Goal: Transaction & Acquisition: Subscribe to service/newsletter

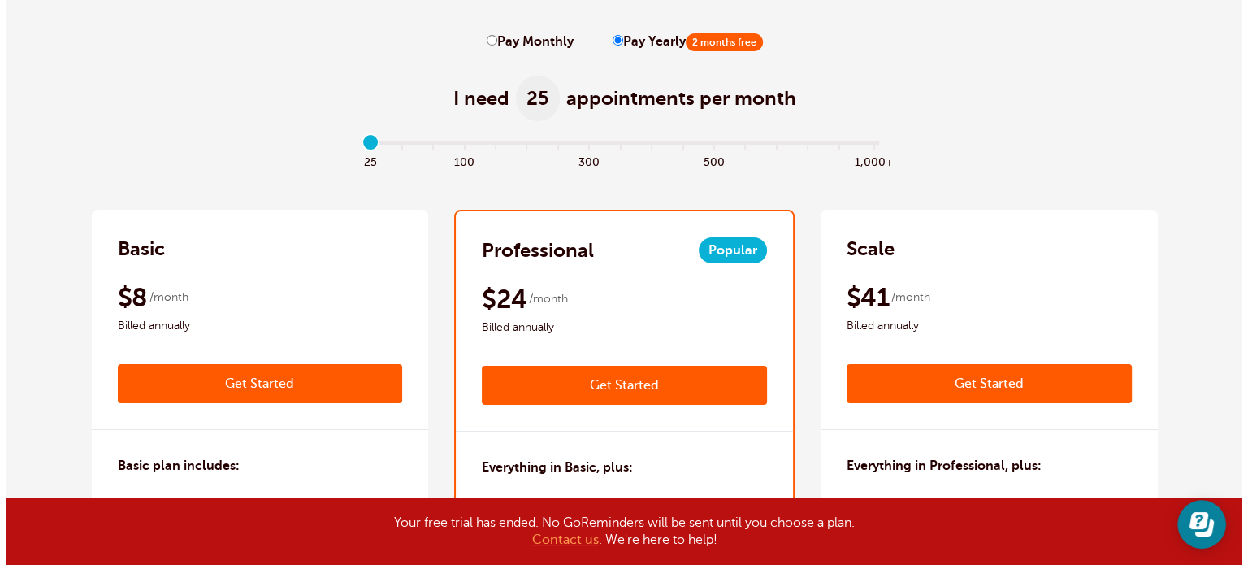
scroll to position [81, 0]
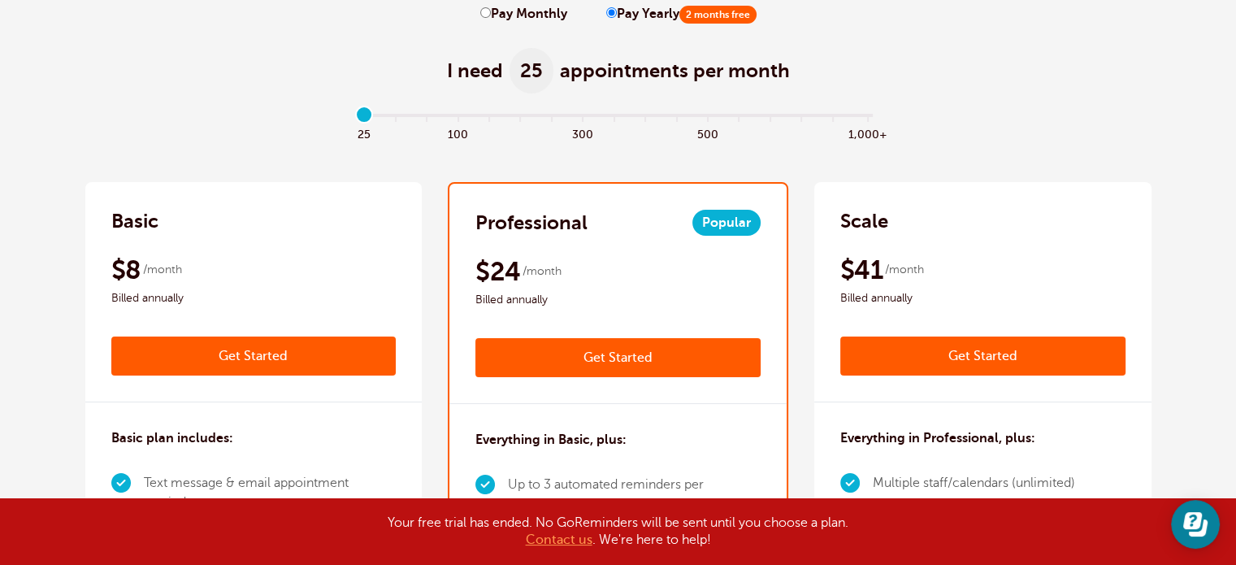
click at [336, 356] on link "Get Started" at bounding box center [253, 355] width 285 height 39
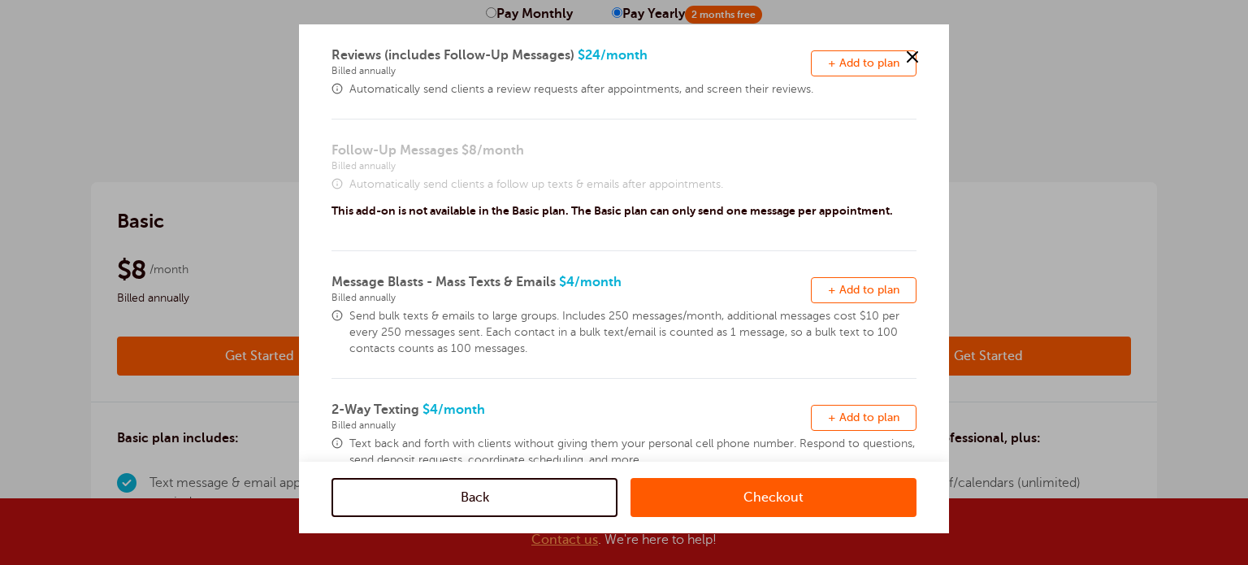
scroll to position [244, 0]
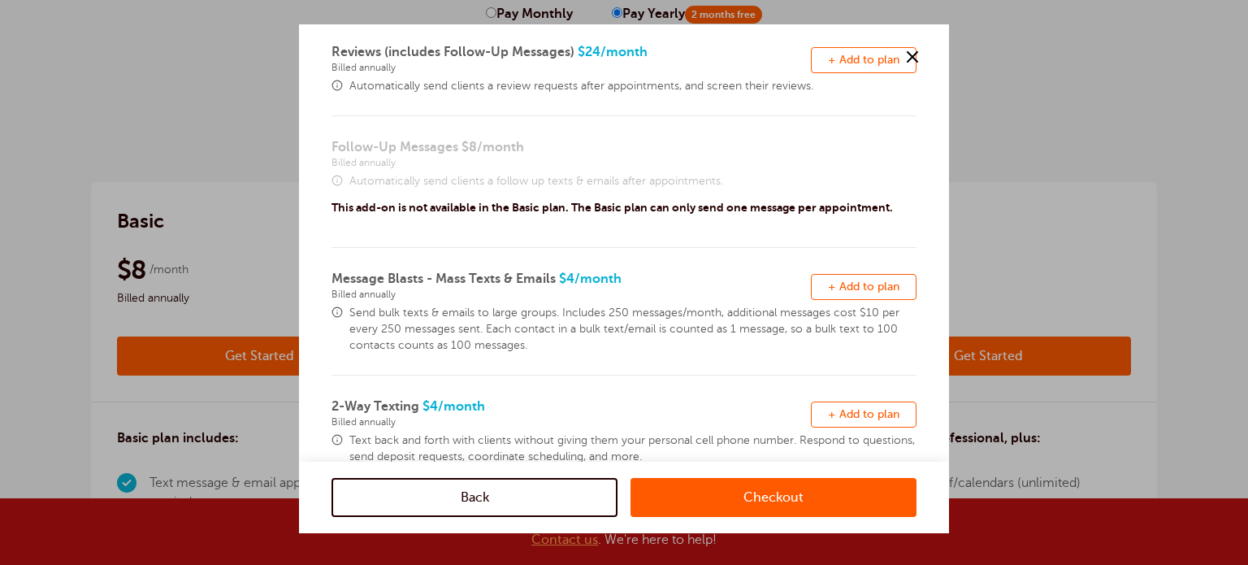
click at [703, 492] on link "Checkout" at bounding box center [773, 497] width 286 height 39
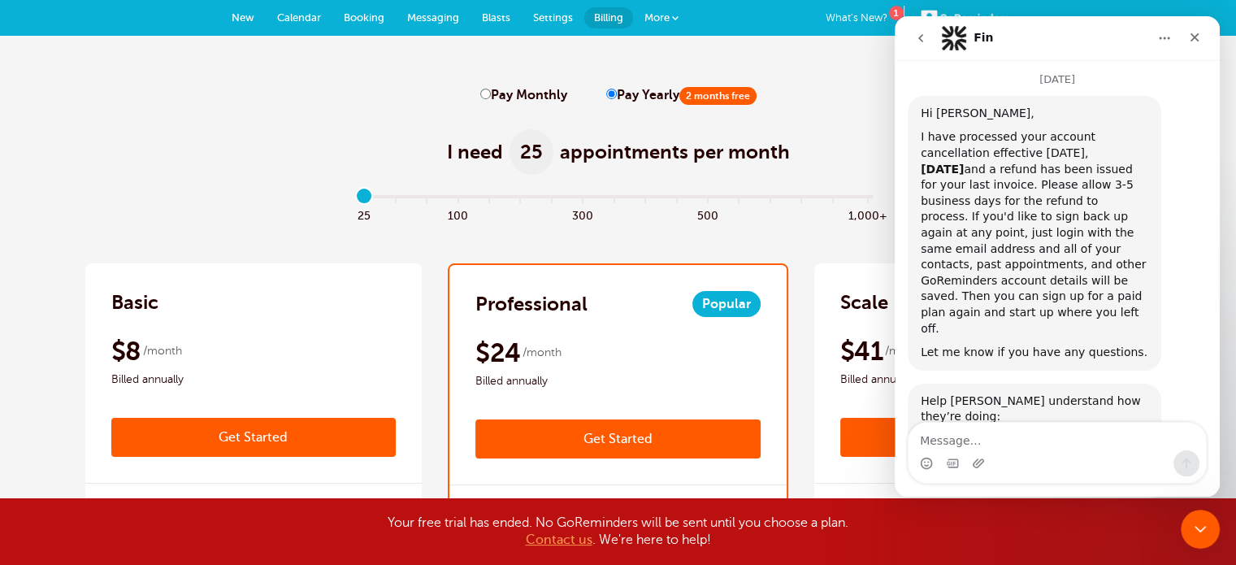
scroll to position [1285, 0]
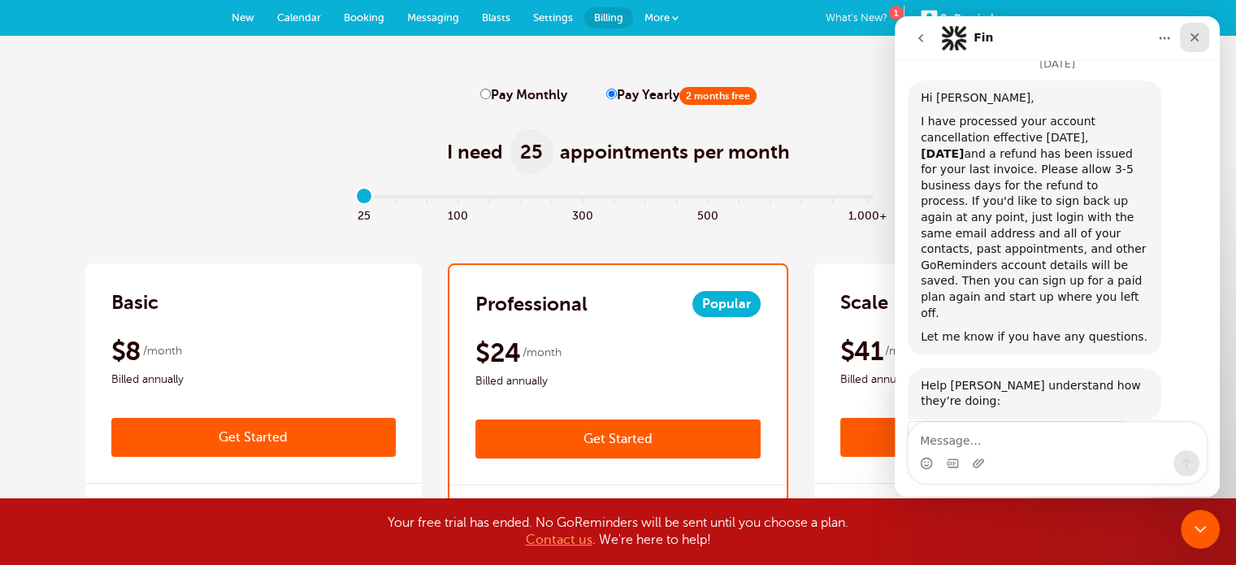
click at [1193, 40] on icon "Close" at bounding box center [1194, 37] width 13 height 13
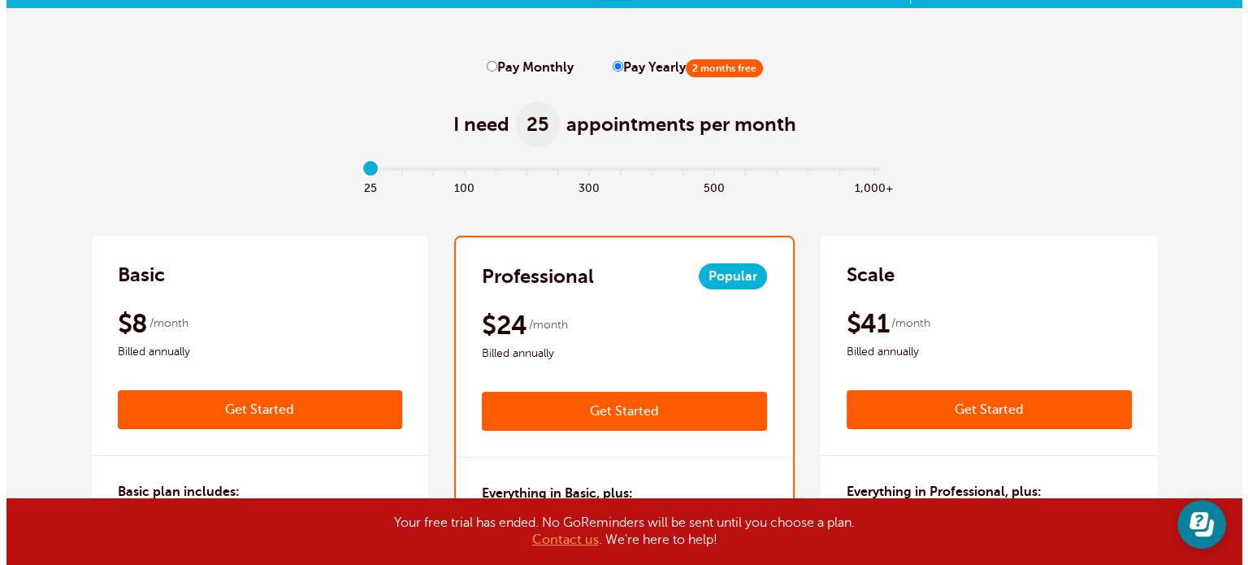
scroll to position [0, 0]
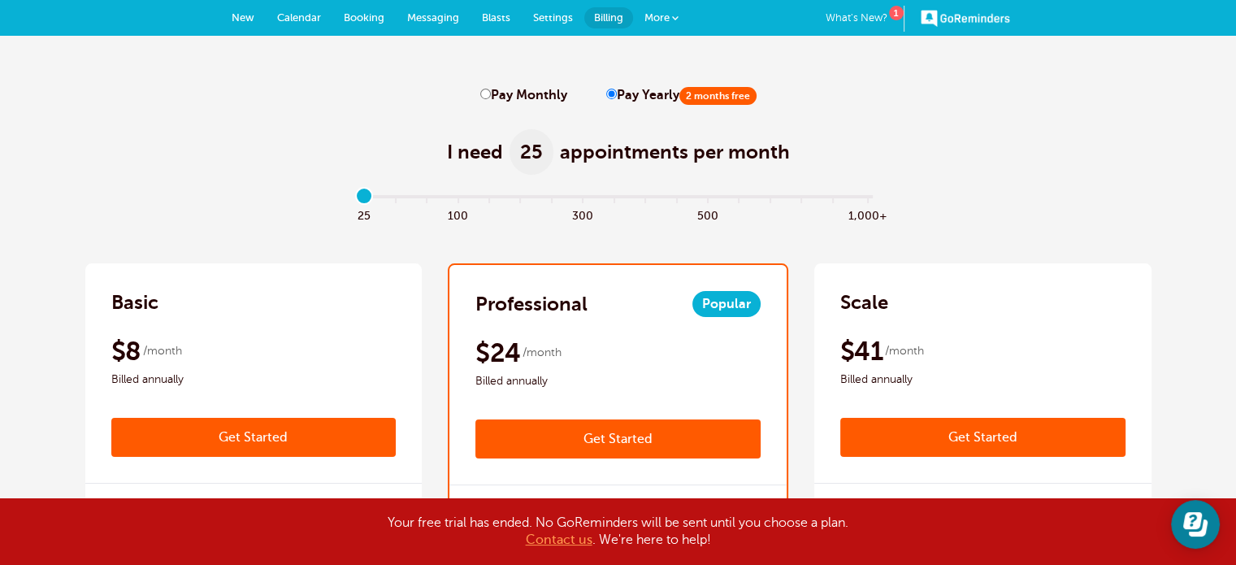
click at [655, 19] on span "More" at bounding box center [656, 17] width 25 height 12
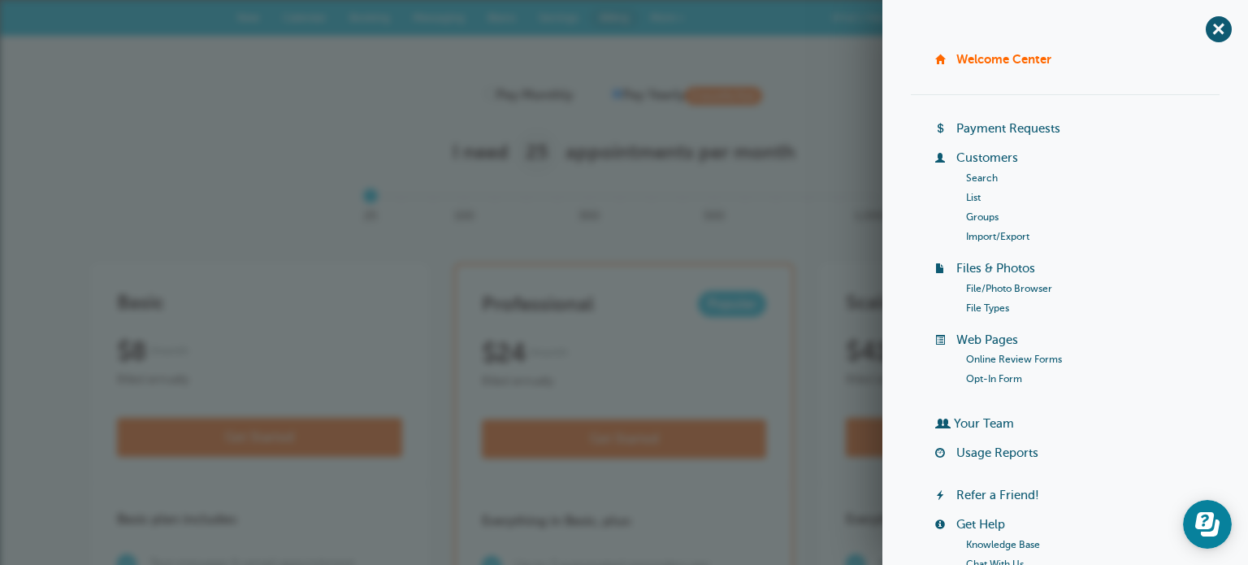
click at [1010, 123] on link "Payment Requests" at bounding box center [1008, 128] width 104 height 13
